Goal: Check status: Check status

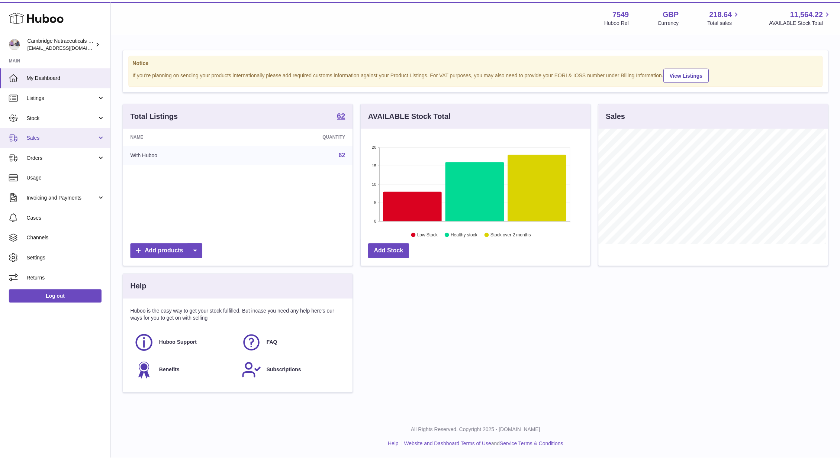
scroll to position [371729, 371616]
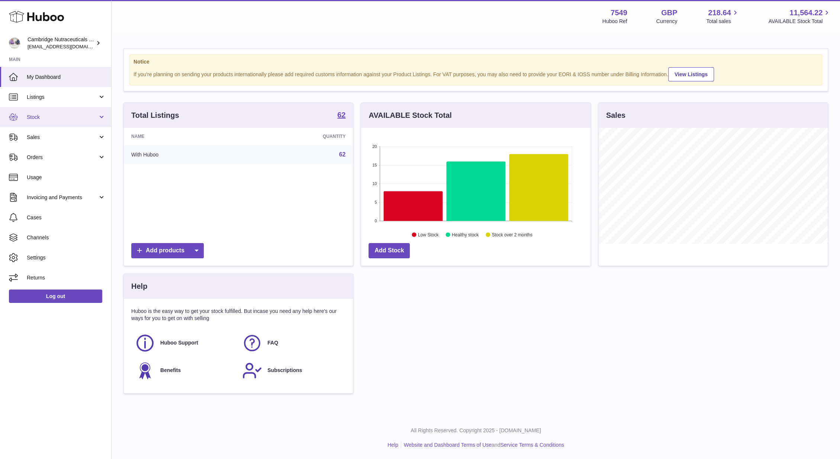
click at [59, 119] on span "Stock" at bounding box center [62, 117] width 71 height 7
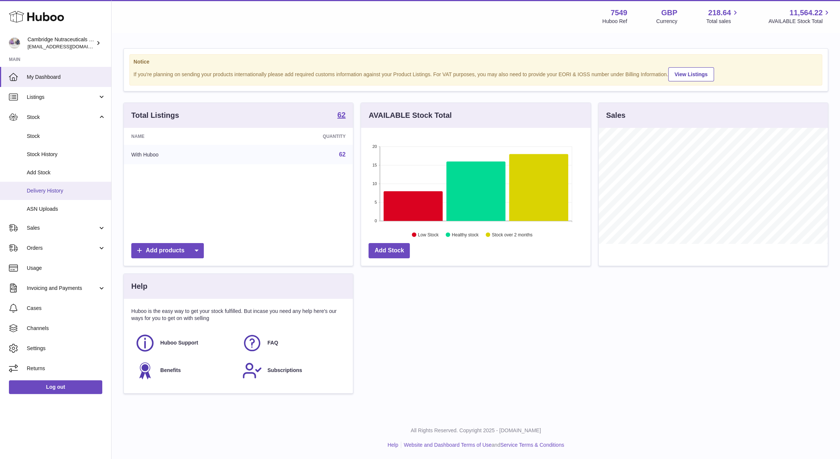
click at [56, 193] on span "Delivery History" at bounding box center [66, 190] width 79 height 7
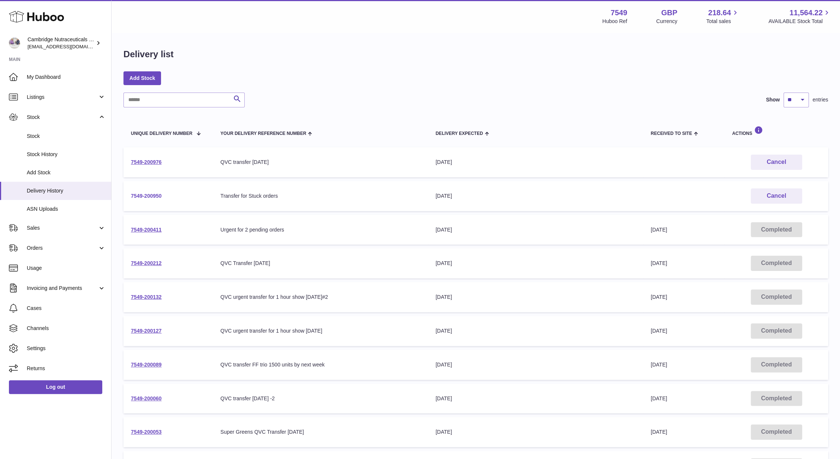
click at [137, 197] on link "7549-200950" at bounding box center [146, 196] width 31 height 6
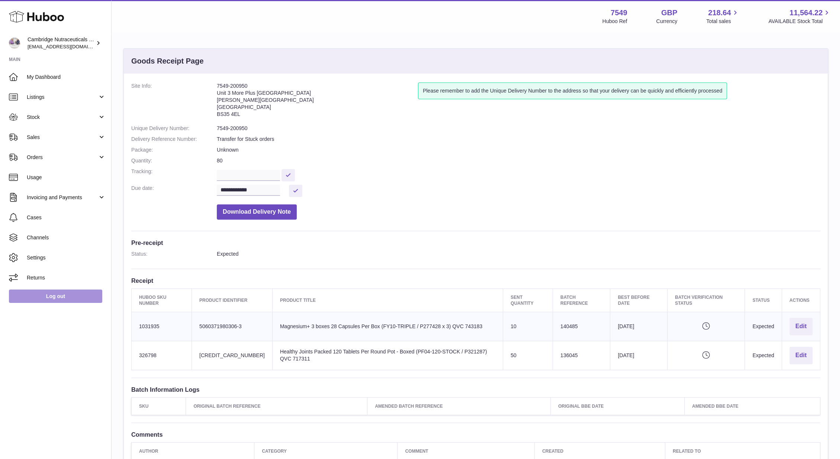
click at [31, 291] on link "Log out" at bounding box center [55, 296] width 93 height 13
